Goal: Navigation & Orientation: Find specific page/section

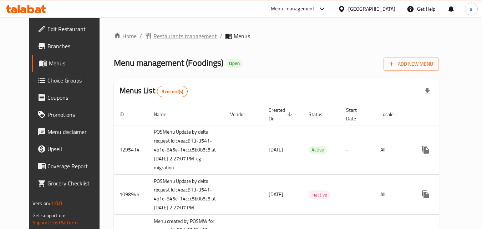
click at [159, 35] on span "Restaurants management" at bounding box center [185, 36] width 64 height 9
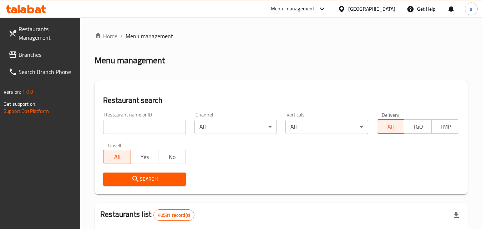
click at [42, 59] on link "Branches" at bounding box center [42, 54] width 78 height 17
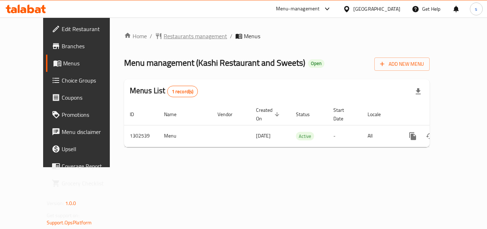
click at [155, 34] on icon "breadcrumb" at bounding box center [158, 35] width 7 height 7
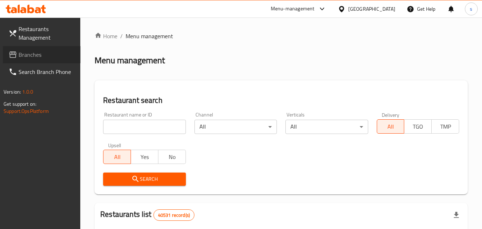
click at [34, 53] on span "Branches" at bounding box center [47, 54] width 56 height 9
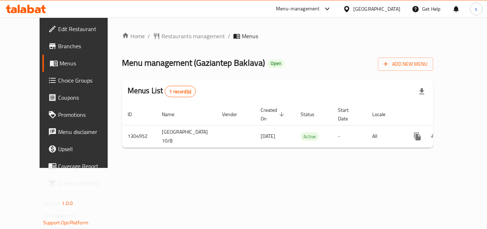
click at [199, 165] on div "Home / Restaurants management / Menus Menu management ( Gaziantep Baklava ) Ope…" at bounding box center [278, 92] width 340 height 150
drag, startPoint x: 141, startPoint y: 137, endPoint x: 145, endPoint y: 162, distance: 24.5
click at [145, 161] on div "Home / Restaurants management / Menus Menu management ( Gaziantep Baklava ) Ope…" at bounding box center [278, 92] width 340 height 150
click at [147, 154] on div "Home / Restaurants management / Menus Menu management ( Gaziantep Baklava ) Ope…" at bounding box center [278, 92] width 340 height 150
drag, startPoint x: 123, startPoint y: 156, endPoint x: 112, endPoint y: 166, distance: 14.1
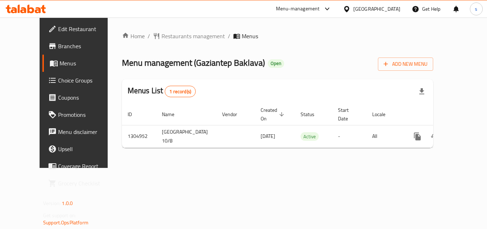
click at [112, 166] on div "Home / Restaurants management / Menus Menu management ( Gaziantep Baklava ) Ope…" at bounding box center [278, 92] width 340 height 150
drag, startPoint x: 120, startPoint y: 155, endPoint x: 113, endPoint y: 162, distance: 10.1
click at [113, 162] on div "Home / Restaurants management / Menus Menu management ( Gaziantep Baklava ) Ope…" at bounding box center [278, 92] width 340 height 150
drag, startPoint x: 201, startPoint y: 144, endPoint x: 185, endPoint y: 176, distance: 35.1
click at [185, 168] on div "Home / Restaurants management / Menus Menu management ( Gaziantep Baklava ) Ope…" at bounding box center [278, 92] width 340 height 150
